Goal: Use online tool/utility: Utilize a website feature to perform a specific function

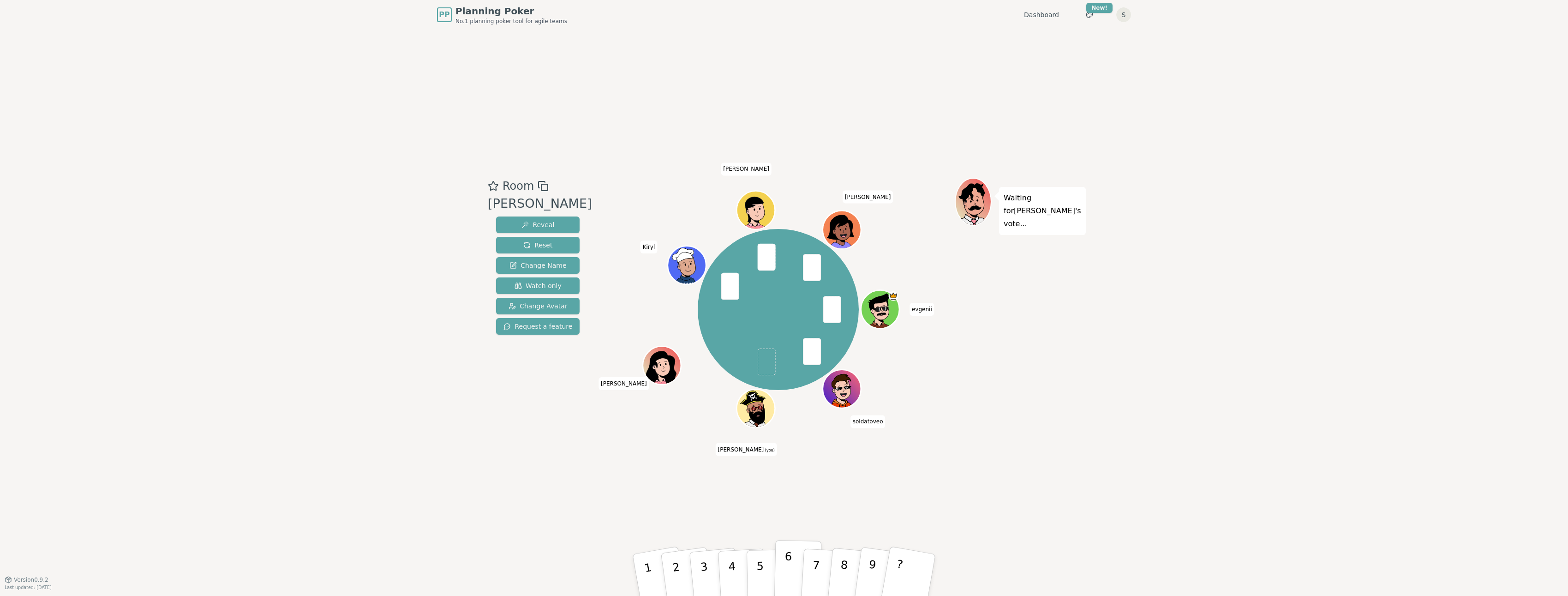
click at [645, 561] on button "6" at bounding box center [798, 575] width 47 height 70
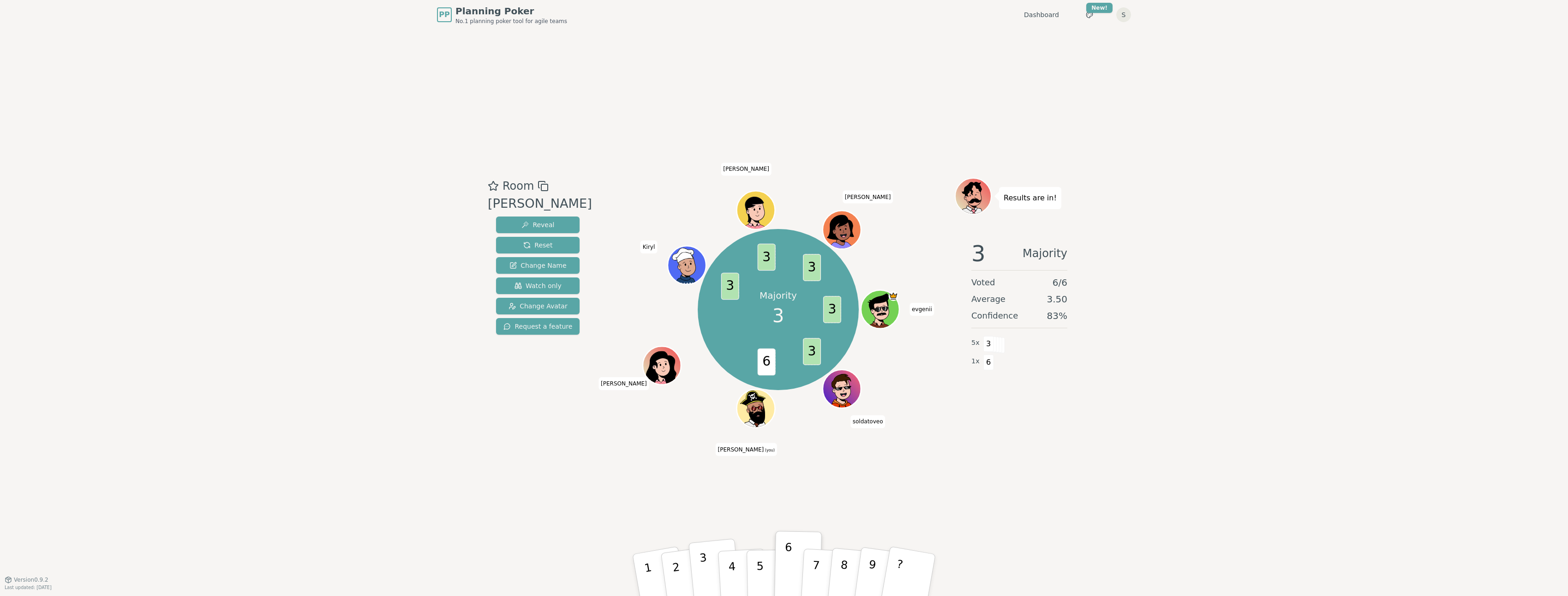
click at [645, 566] on button "3" at bounding box center [715, 575] width 52 height 74
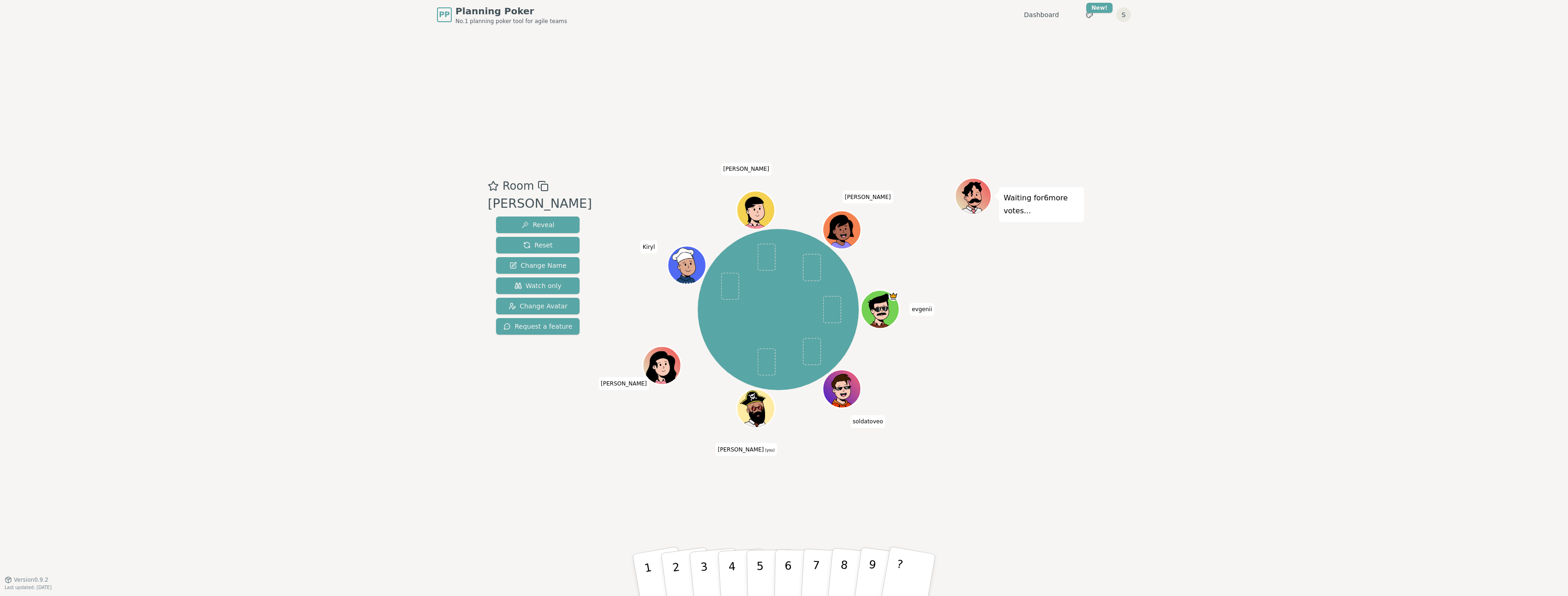
drag, startPoint x: 687, startPoint y: 502, endPoint x: 530, endPoint y: 483, distance: 158.1
click at [530, 483] on div "Room [PERSON_NAME] Reveal Reset Change Name Watch only Change Avatar Request a …" at bounding box center [784, 304] width 600 height 550
click at [645, 562] on p "3" at bounding box center [705, 576] width 12 height 51
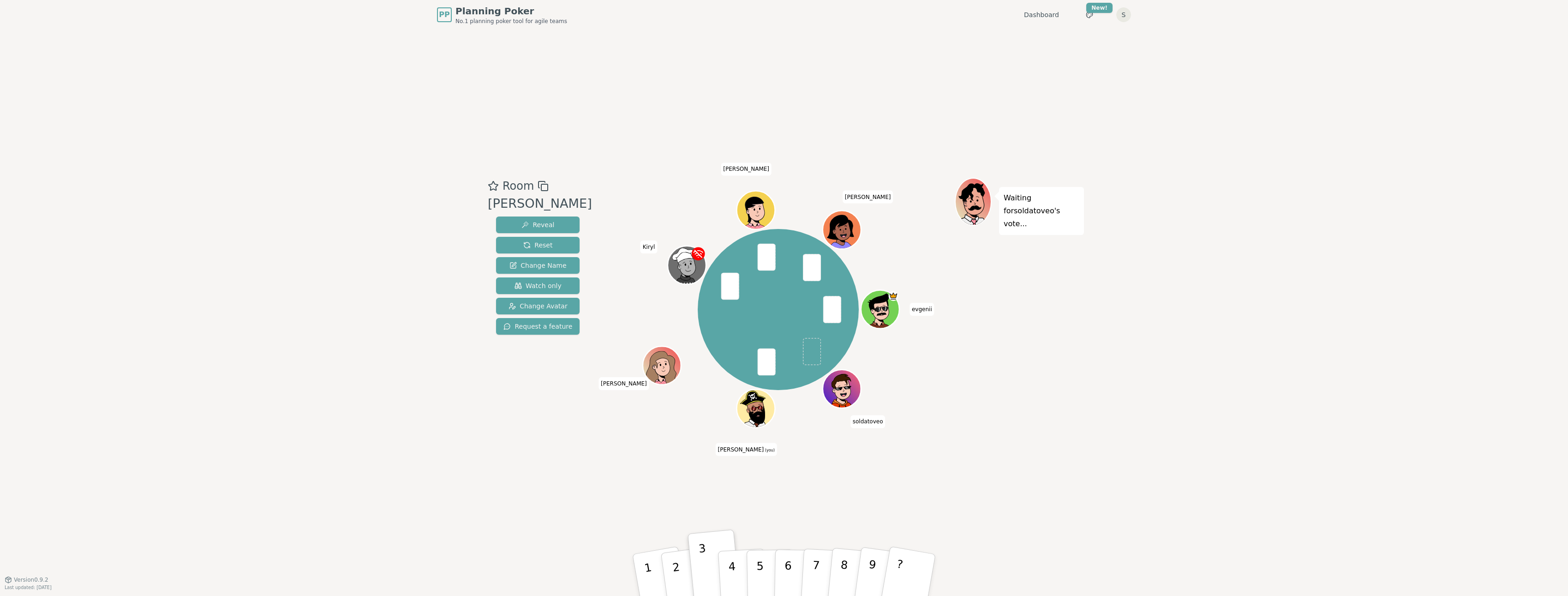
click at [645, 411] on icon at bounding box center [757, 408] width 37 height 5
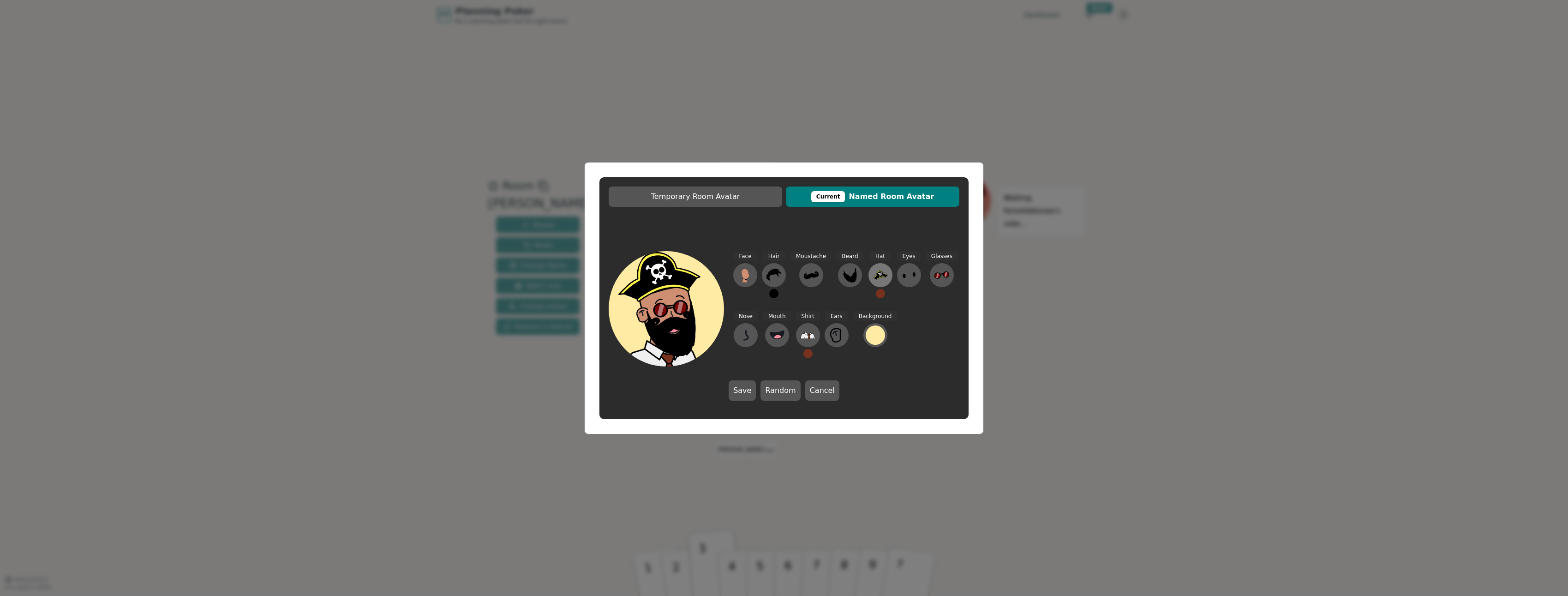
click at [645, 276] on icon at bounding box center [880, 275] width 15 height 9
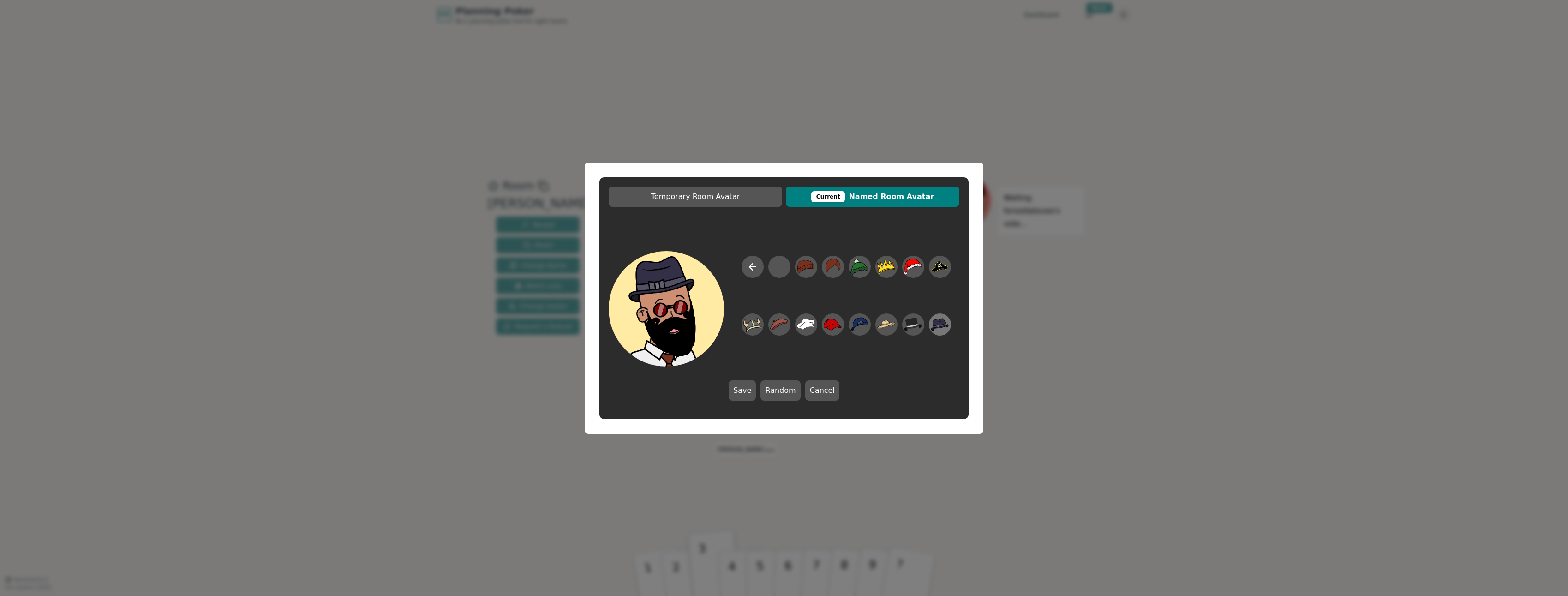
click at [645, 321] on icon at bounding box center [939, 321] width 13 height 7
click at [645, 275] on icon at bounding box center [850, 275] width 13 height 15
click at [645, 270] on icon at bounding box center [798, 267] width 18 height 9
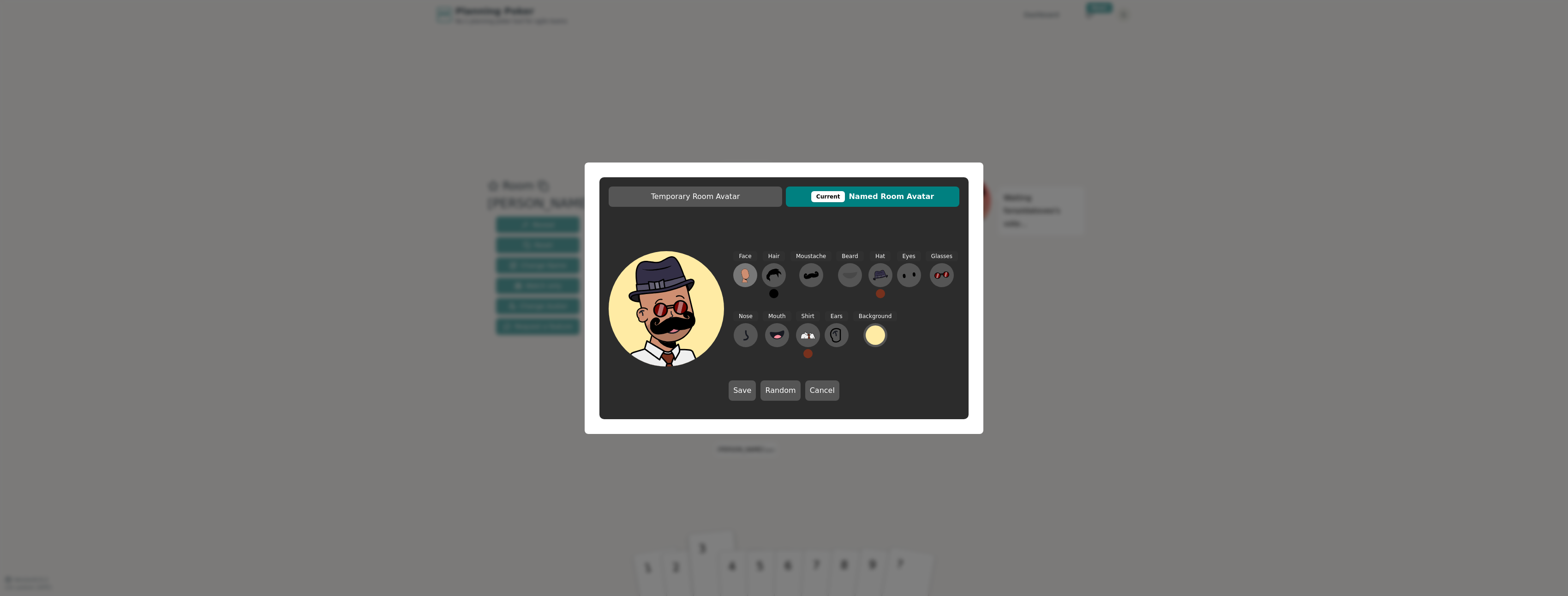
click at [645, 272] on icon at bounding box center [745, 275] width 15 height 15
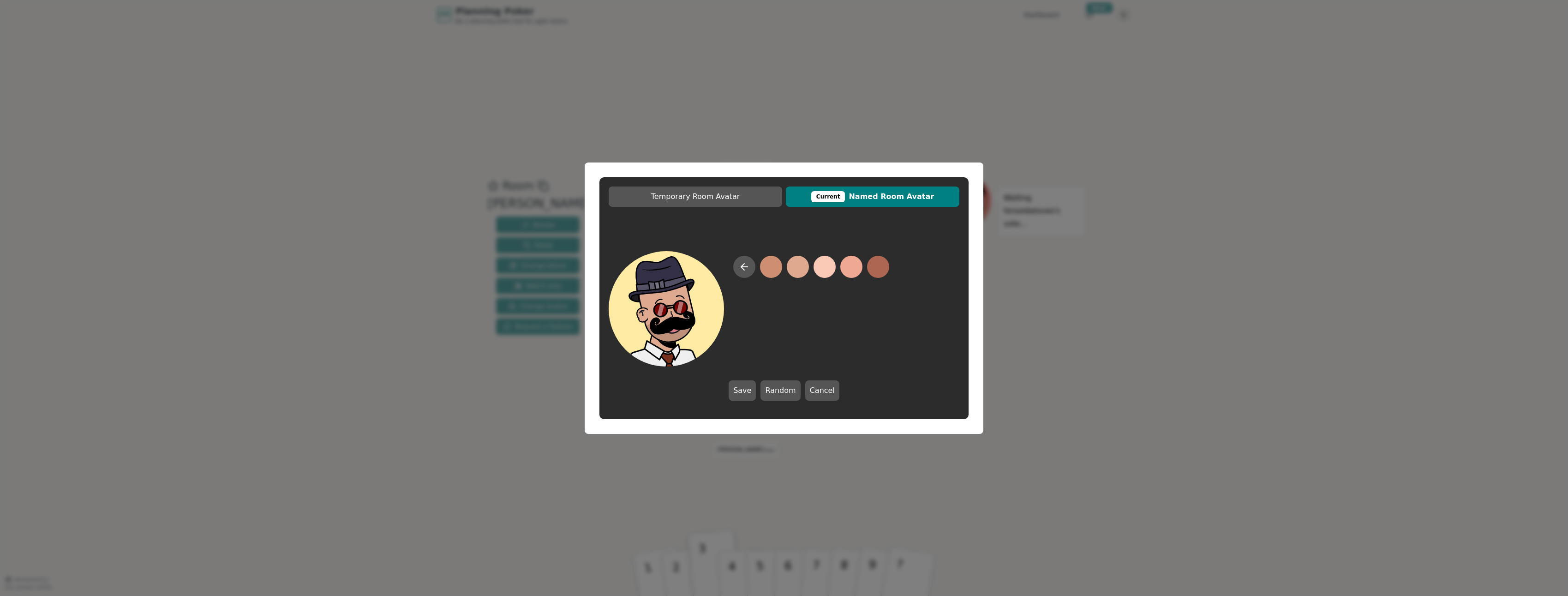
click at [645, 265] on button at bounding box center [798, 267] width 22 height 22
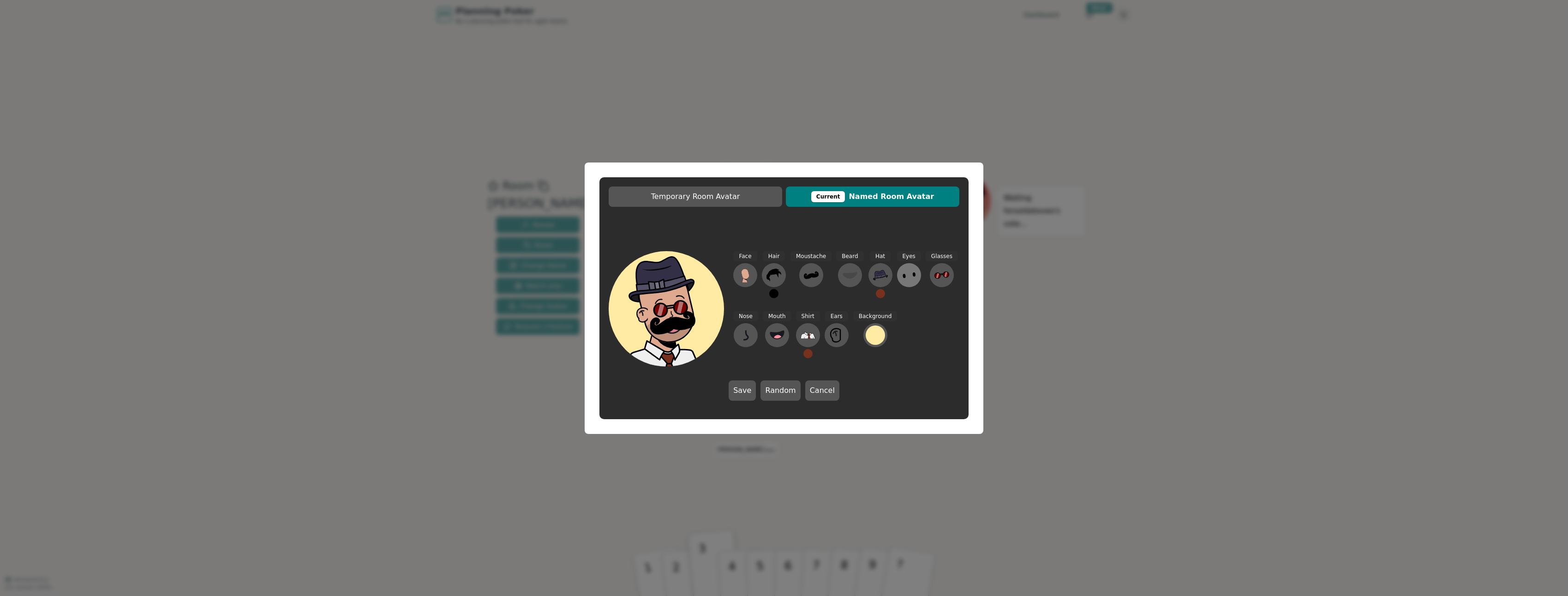
click at [645, 274] on button at bounding box center [909, 275] width 24 height 24
click at [645, 269] on icon at bounding box center [798, 267] width 18 height 21
click at [645, 334] on icon at bounding box center [835, 332] width 5 height 3
click at [645, 267] on icon at bounding box center [771, 267] width 18 height 21
click at [645, 340] on icon at bounding box center [808, 335] width 15 height 15
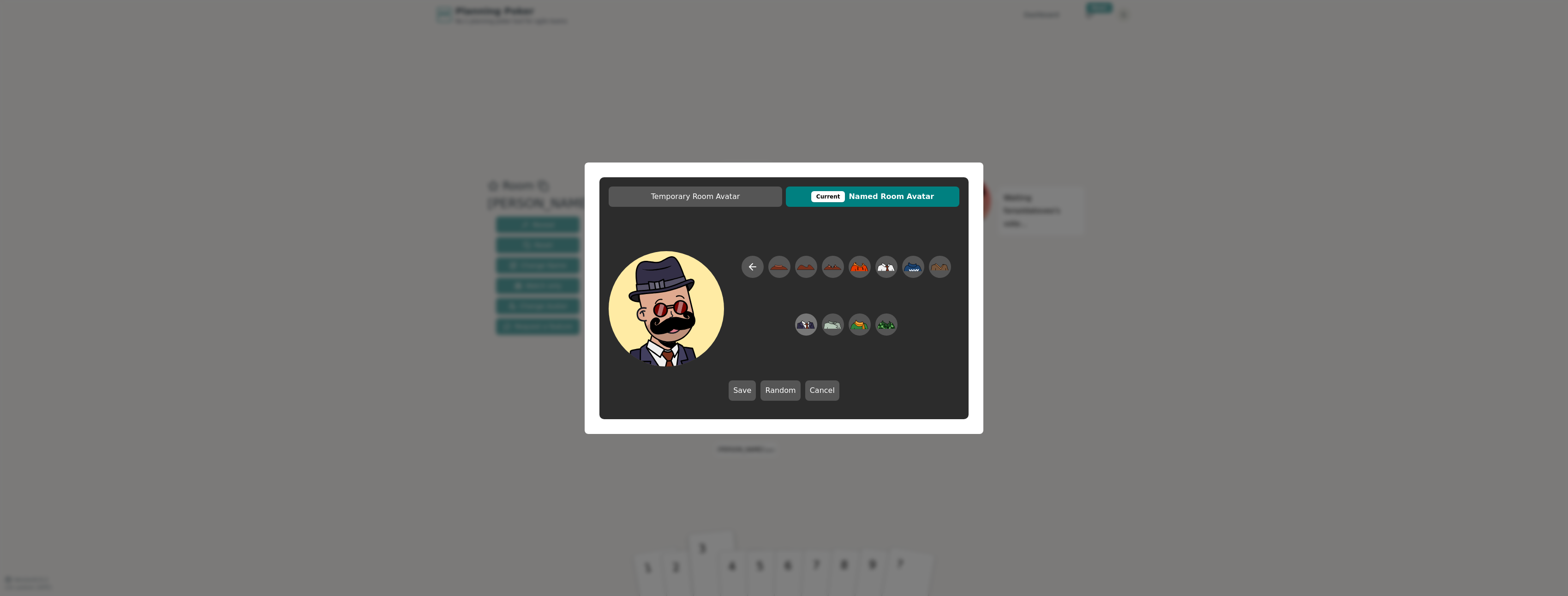
click at [645, 321] on icon at bounding box center [806, 324] width 18 height 21
click at [645, 390] on button "Save" at bounding box center [742, 390] width 27 height 20
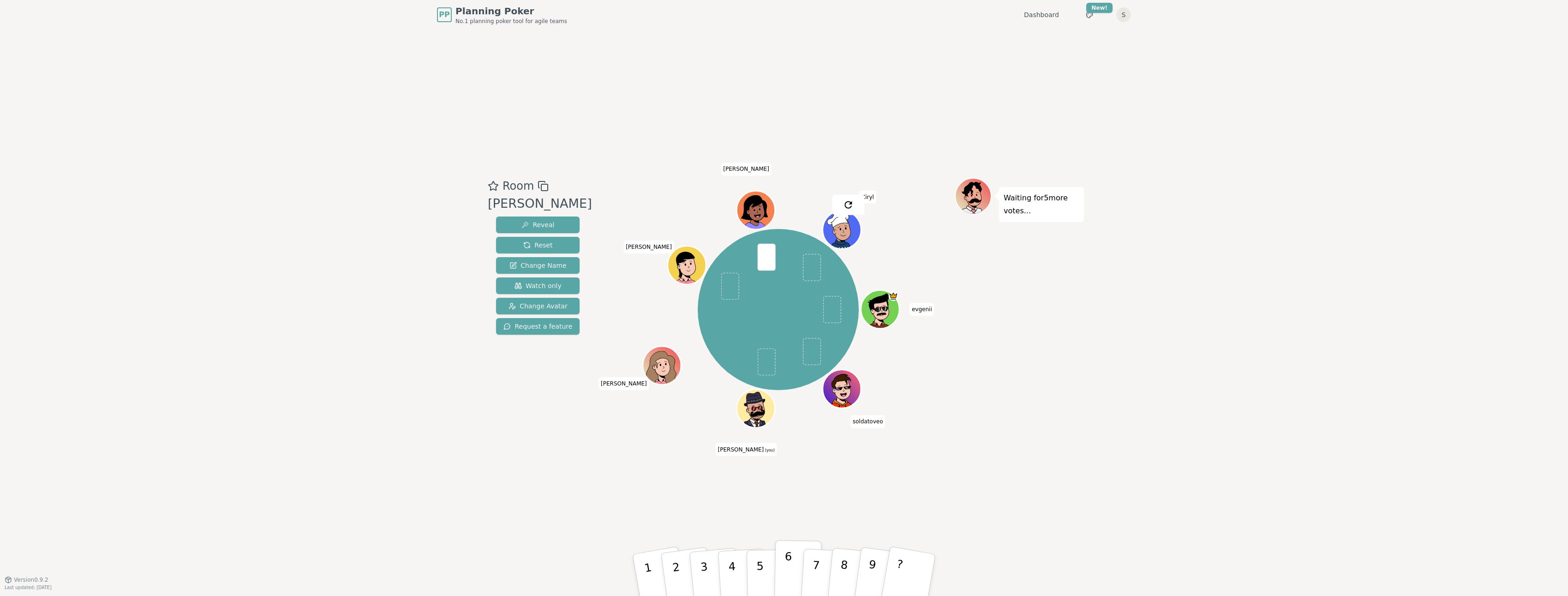
click at [645, 564] on button "6" at bounding box center [798, 575] width 47 height 70
